Goal: Download file/media

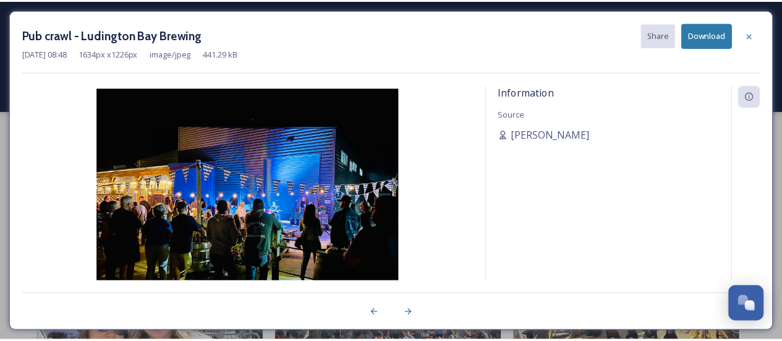
scroll to position [95, 0]
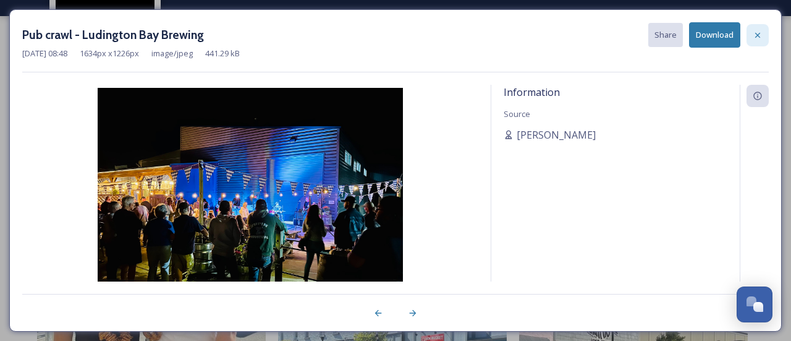
click at [757, 30] on icon at bounding box center [758, 35] width 10 height 10
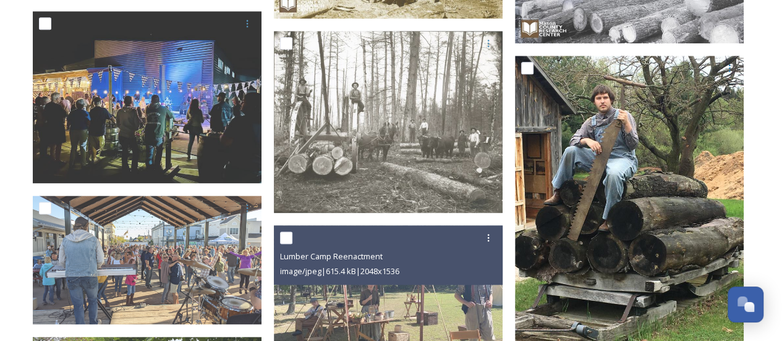
scroll to position [705, 0]
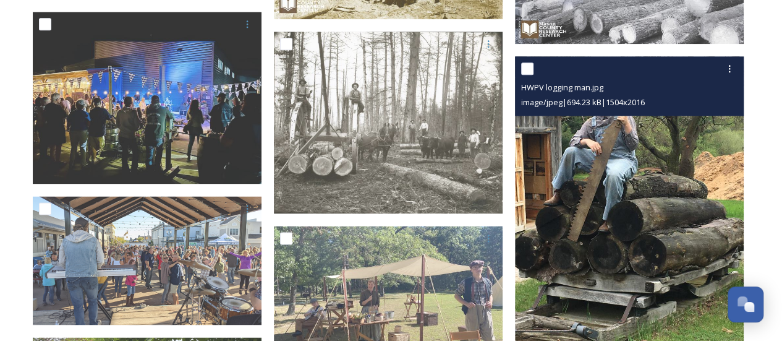
click at [662, 164] on img at bounding box center [629, 209] width 229 height 307
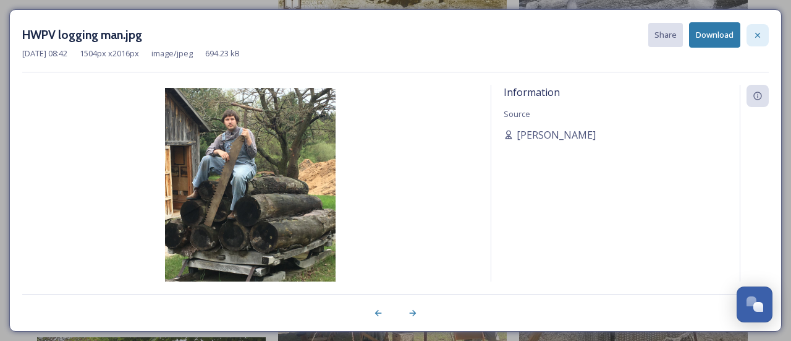
click at [760, 38] on icon at bounding box center [758, 35] width 10 height 10
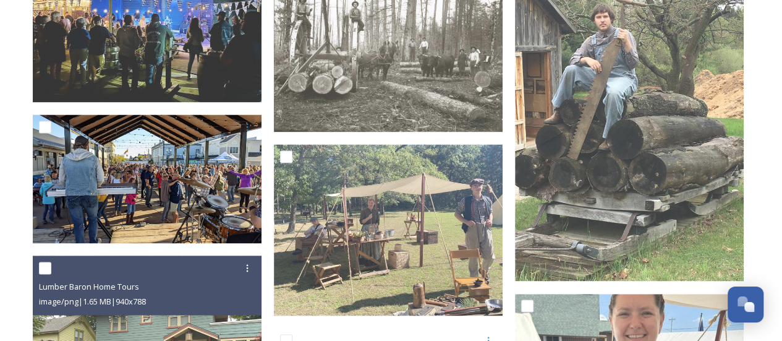
scroll to position [786, 0]
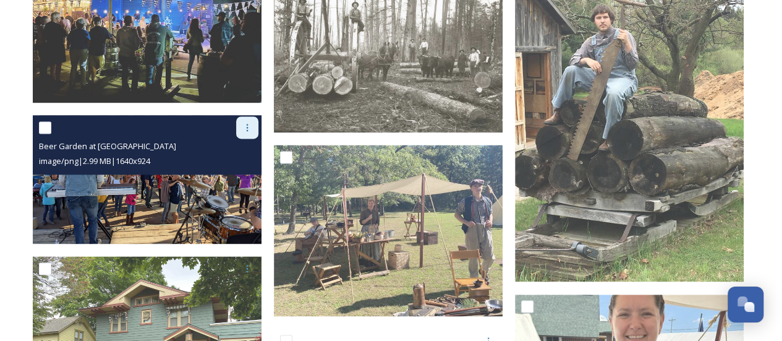
click at [247, 124] on icon at bounding box center [247, 127] width 10 height 10
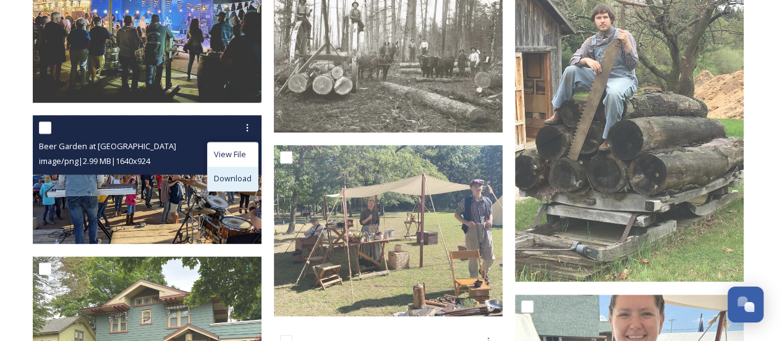
click at [232, 179] on span "Download" at bounding box center [233, 178] width 38 height 12
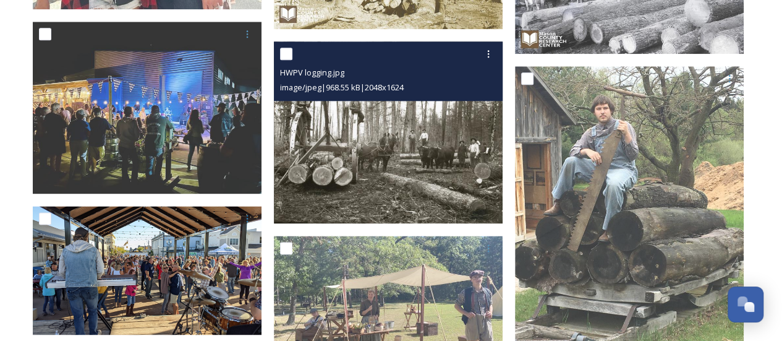
scroll to position [644, 0]
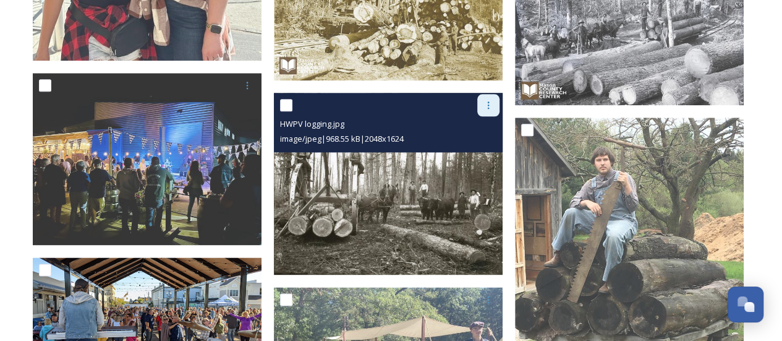
click at [487, 107] on icon at bounding box center [488, 104] width 2 height 7
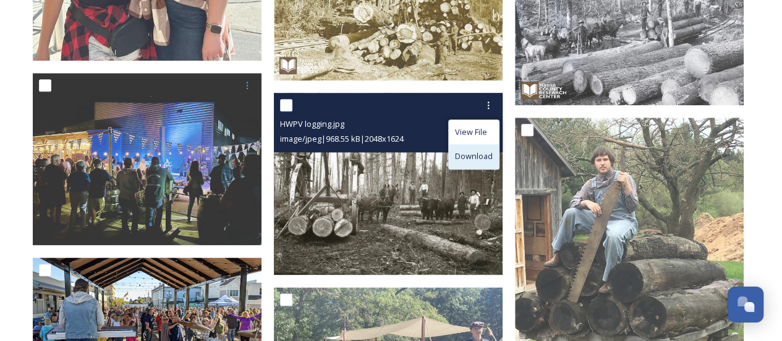
click at [457, 156] on span "Download" at bounding box center [474, 156] width 38 height 12
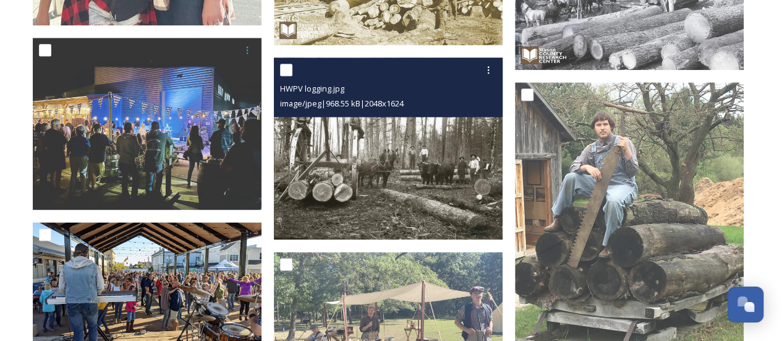
scroll to position [839, 0]
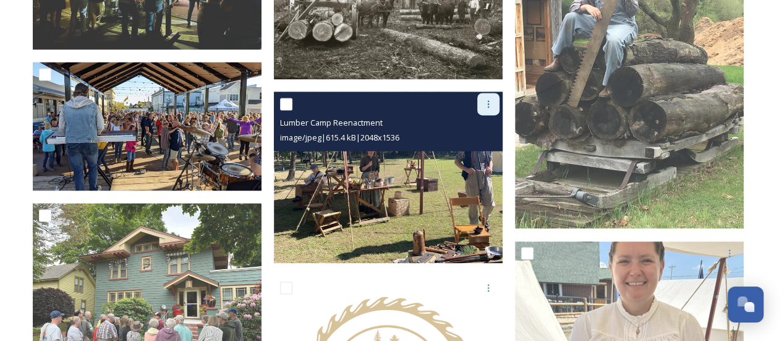
click at [488, 104] on icon at bounding box center [488, 104] width 10 height 10
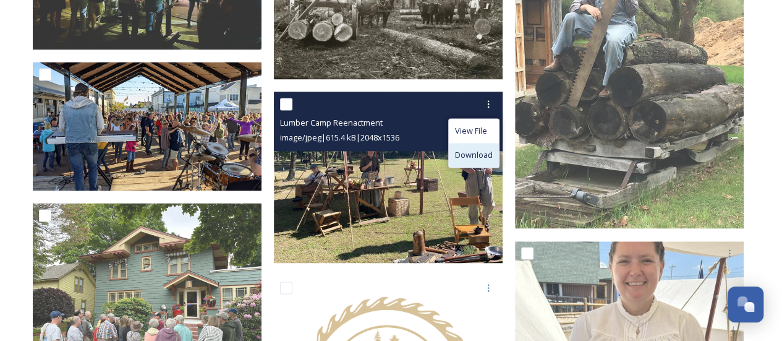
click at [470, 160] on div "Download" at bounding box center [474, 155] width 50 height 24
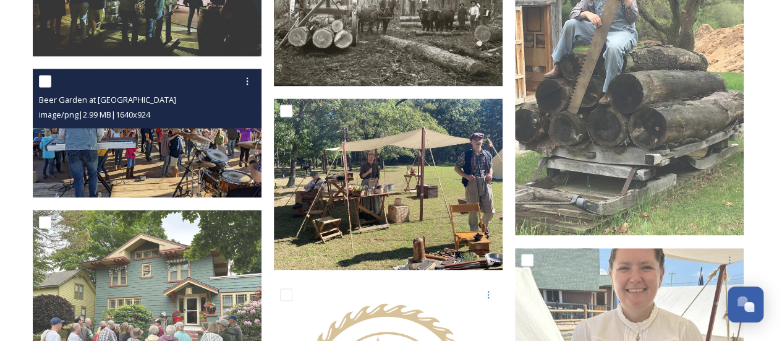
scroll to position [836, 0]
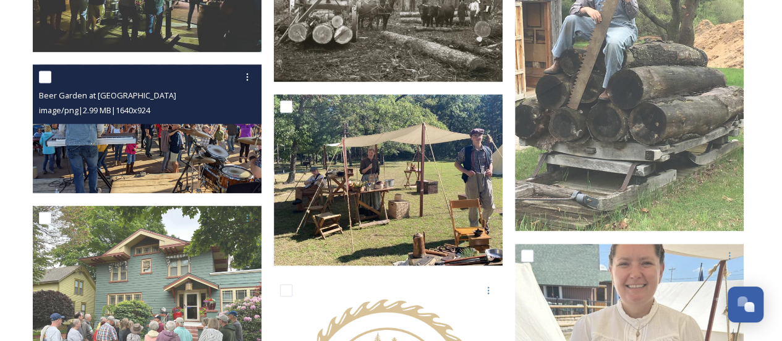
click at [158, 139] on img at bounding box center [147, 128] width 229 height 129
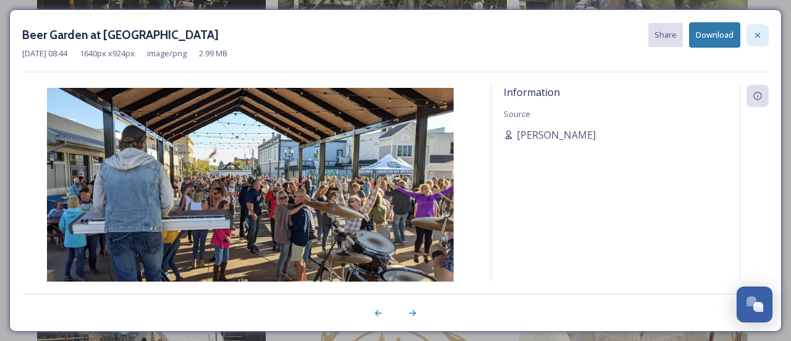
click at [763, 33] on icon at bounding box center [758, 35] width 10 height 10
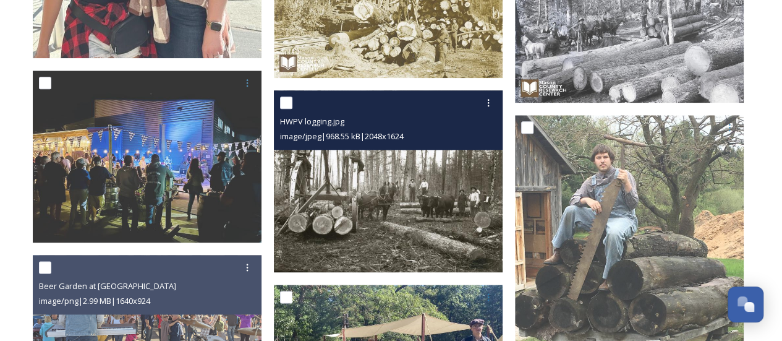
scroll to position [645, 0]
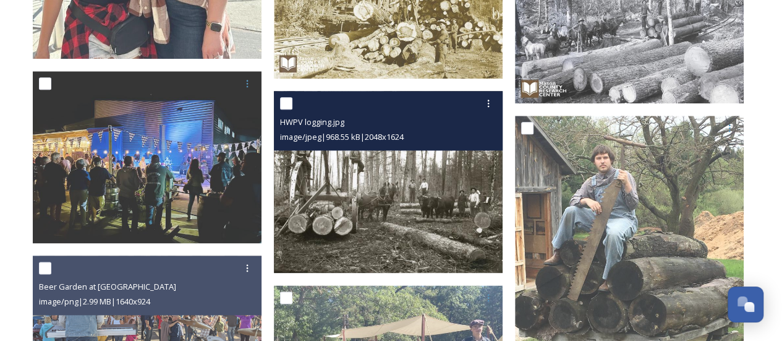
click at [403, 221] on img at bounding box center [388, 181] width 229 height 181
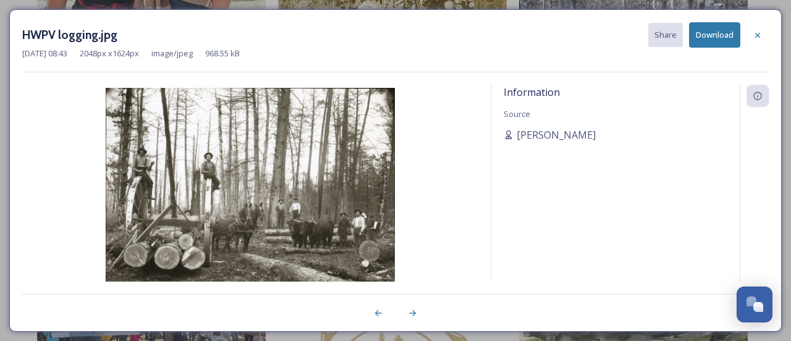
click at [534, 94] on span "Information" at bounding box center [532, 92] width 56 height 14
click at [535, 131] on span "[PERSON_NAME]" at bounding box center [556, 134] width 79 height 15
click at [765, 31] on div at bounding box center [758, 35] width 22 height 22
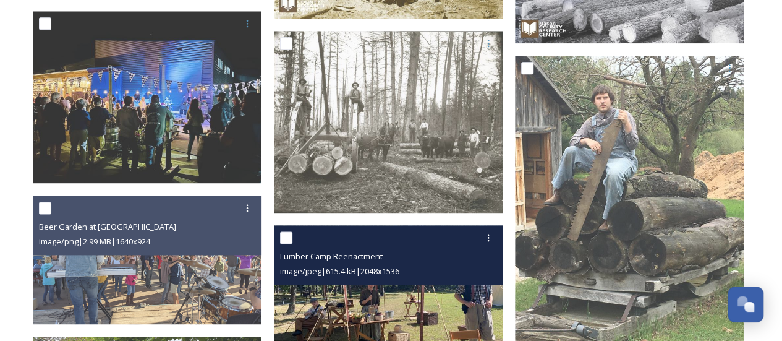
scroll to position [704, 0]
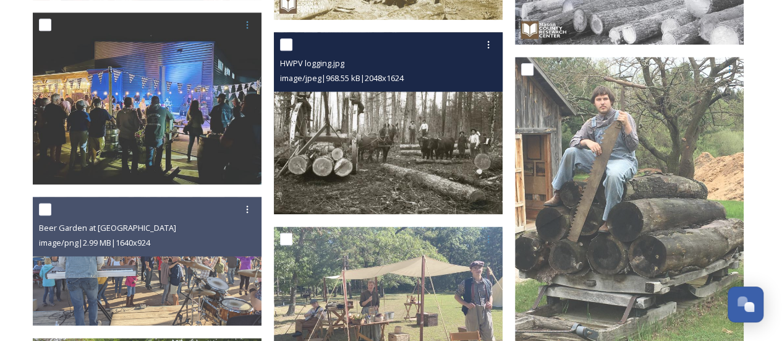
click at [357, 107] on img at bounding box center [388, 122] width 229 height 181
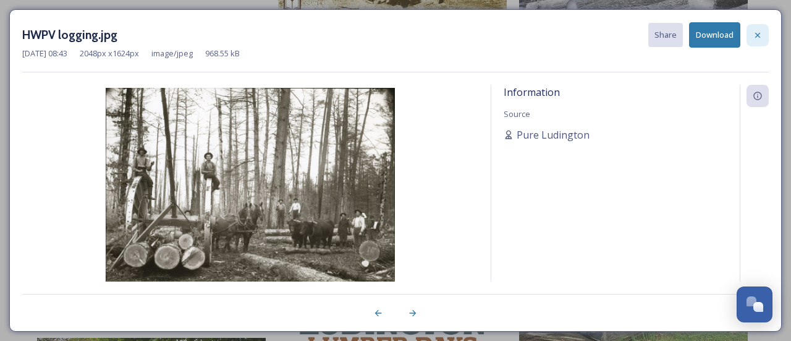
click at [763, 29] on div at bounding box center [758, 35] width 22 height 22
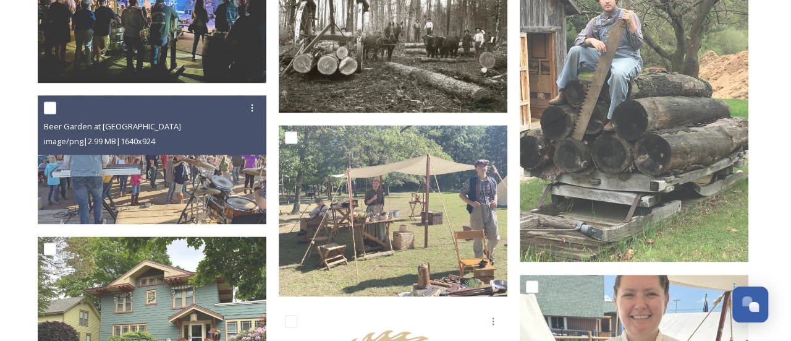
scroll to position [820, 0]
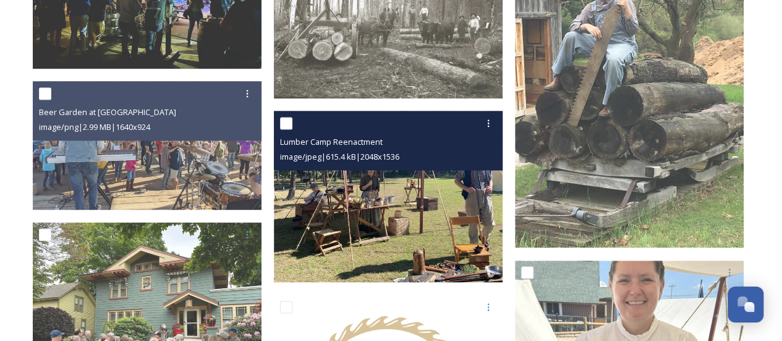
click at [399, 198] on img at bounding box center [388, 197] width 229 height 172
